Goal: Information Seeking & Learning: Check status

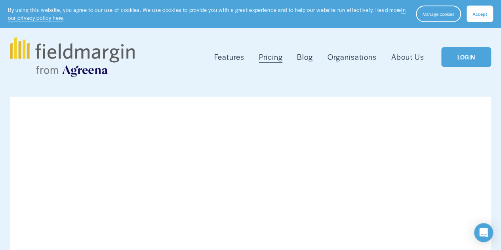
click at [483, 11] on span "Accept" at bounding box center [480, 14] width 15 height 6
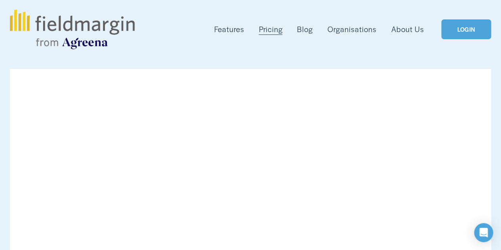
click at [454, 37] on link "LOGIN" at bounding box center [466, 29] width 50 height 20
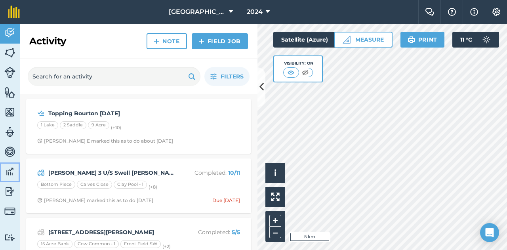
click at [12, 176] on img at bounding box center [9, 172] width 11 height 12
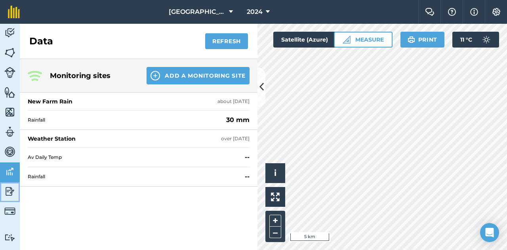
click at [10, 191] on img at bounding box center [9, 191] width 11 height 12
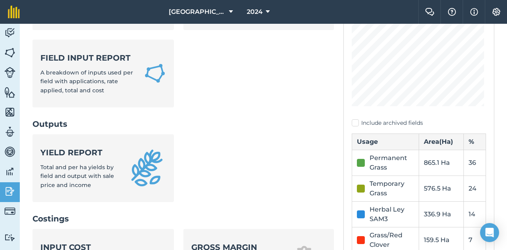
scroll to position [128, 0]
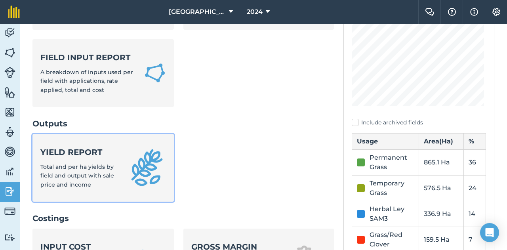
click at [132, 148] on link "Yield report Total and per ha yields by field and output with sale price and in…" at bounding box center [102, 168] width 141 height 68
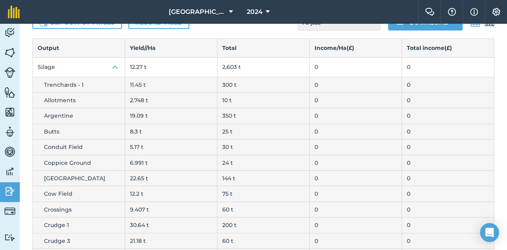
scroll to position [55, 0]
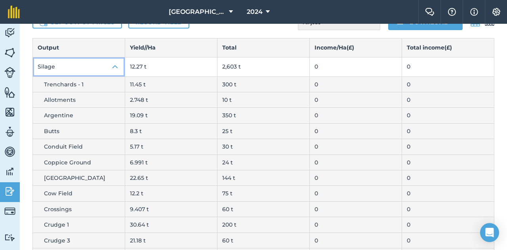
click at [115, 67] on img at bounding box center [116, 67] width 10 height 10
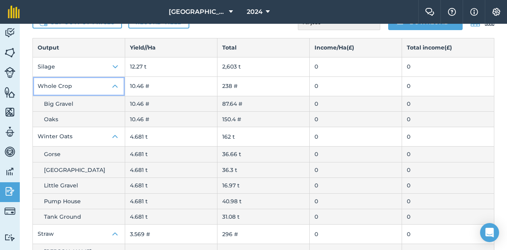
click at [115, 82] on img at bounding box center [116, 87] width 10 height 10
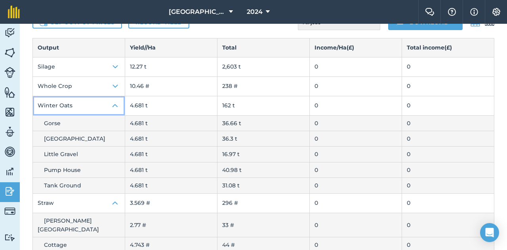
click at [117, 106] on img at bounding box center [116, 106] width 10 height 10
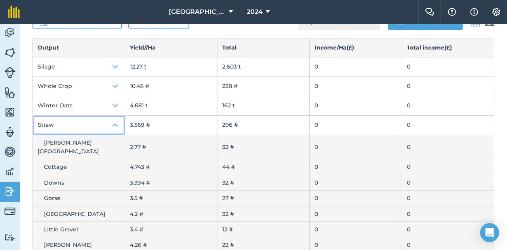
click at [113, 126] on img at bounding box center [116, 125] width 10 height 10
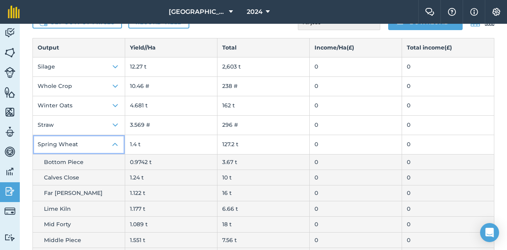
click at [114, 143] on img at bounding box center [116, 145] width 10 height 10
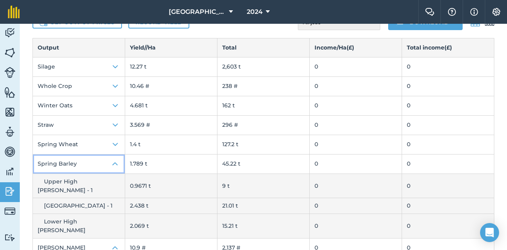
click at [116, 159] on img at bounding box center [116, 164] width 10 height 10
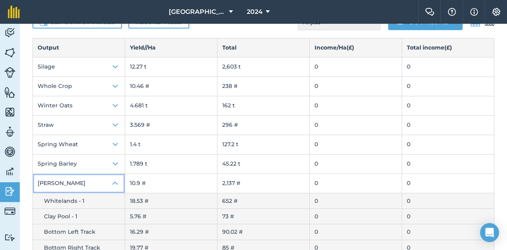
click at [115, 182] on img at bounding box center [116, 184] width 10 height 10
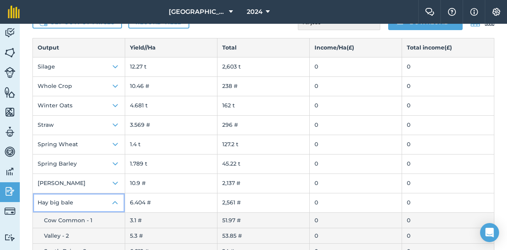
click at [115, 202] on img at bounding box center [116, 203] width 10 height 10
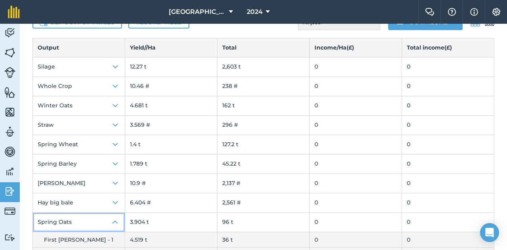
click at [111, 221] on img at bounding box center [116, 223] width 10 height 10
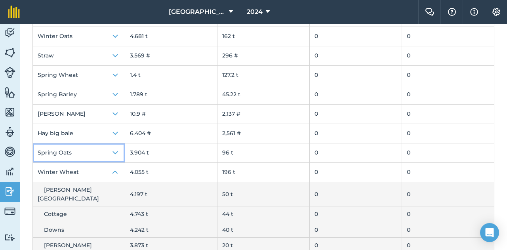
scroll to position [144, 0]
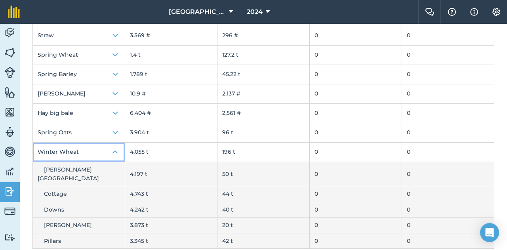
click at [114, 154] on img at bounding box center [116, 152] width 10 height 10
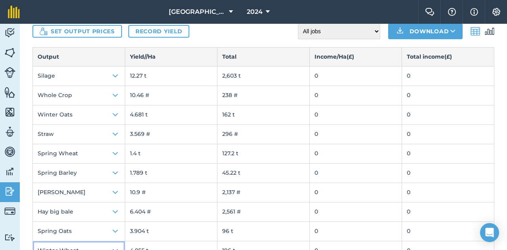
scroll to position [60, 0]
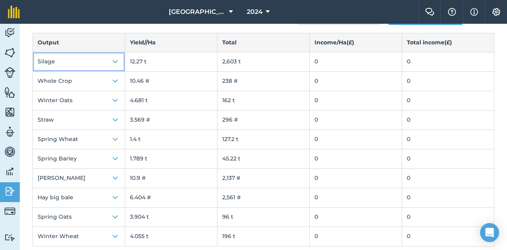
click at [114, 61] on img at bounding box center [116, 62] width 10 height 10
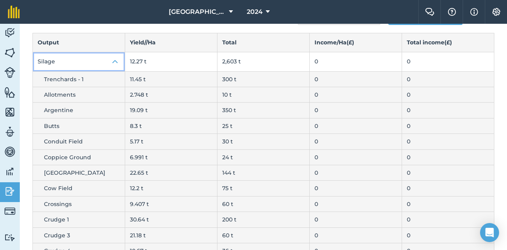
click at [114, 62] on img at bounding box center [116, 62] width 10 height 10
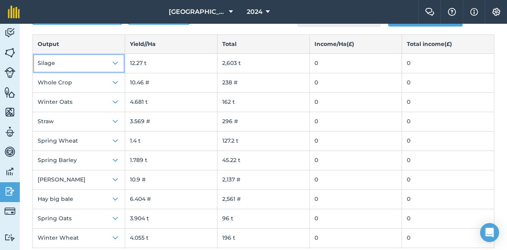
scroll to position [59, 0]
click at [168, 28] on div "Back 2024 Yield report Set output prices Record yield All jobs Incomplete jobs …" at bounding box center [263, 116] width 462 height 262
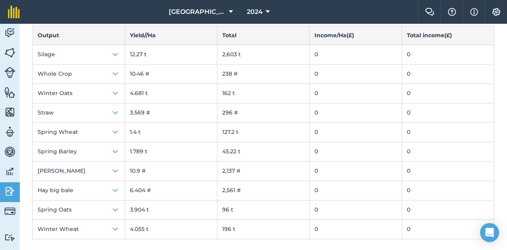
scroll to position [66, 0]
